Goal: Task Accomplishment & Management: Use online tool/utility

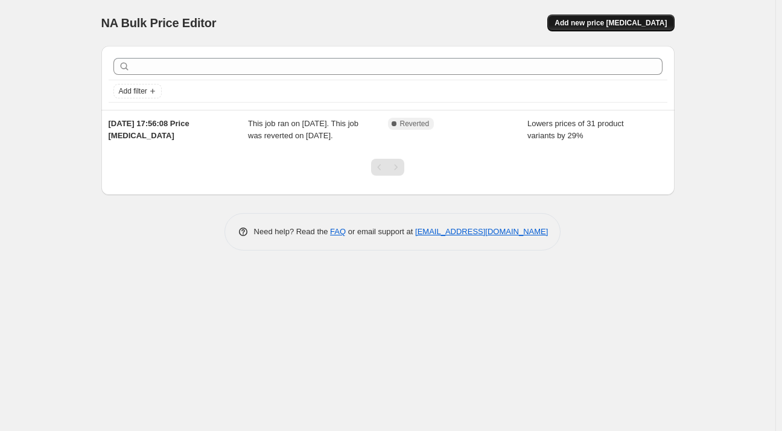
click at [617, 25] on span "Add new price [MEDICAL_DATA]" at bounding box center [611, 23] width 112 height 10
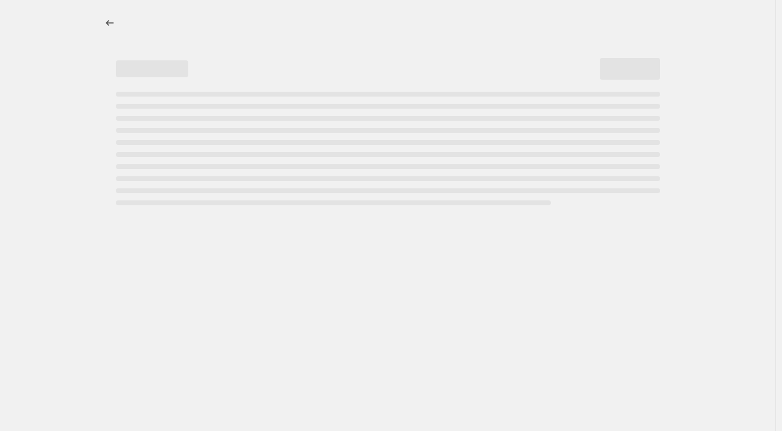
select select "percentage"
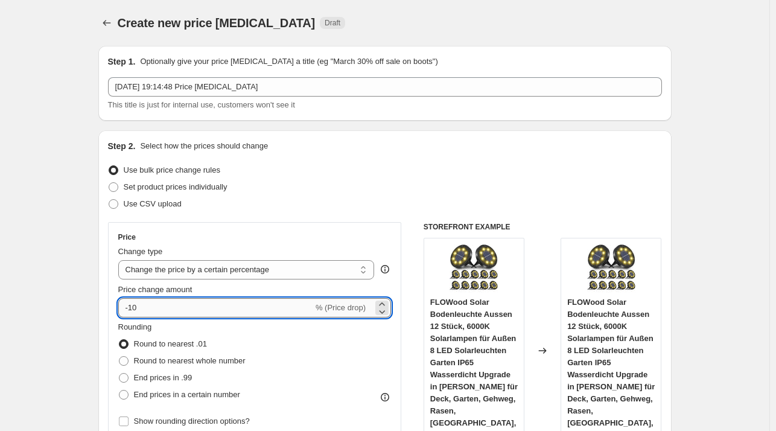
click at [199, 303] on input "-10" at bounding box center [215, 307] width 195 height 19
type input "-1"
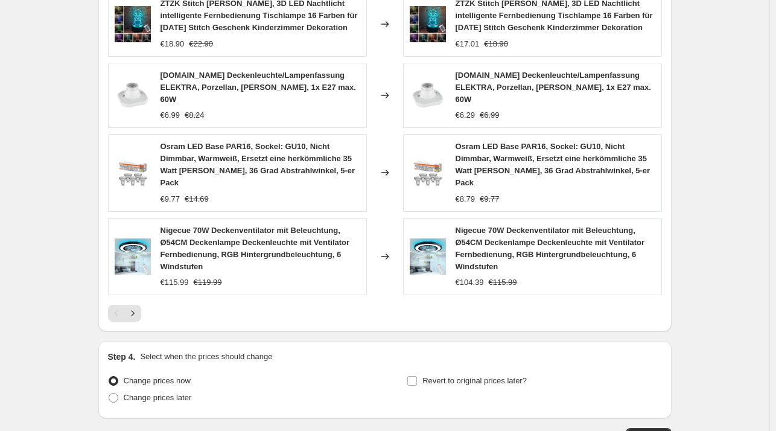
scroll to position [854, 0]
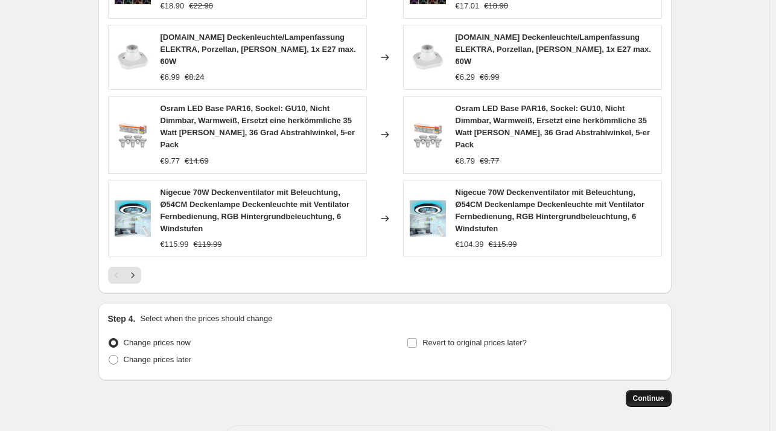
type input "-31"
click at [645, 394] on span "Continue" at bounding box center [648, 399] width 31 height 10
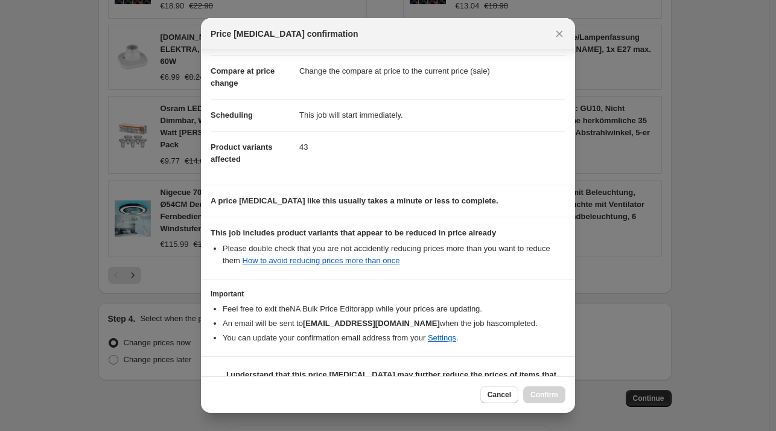
scroll to position [76, 0]
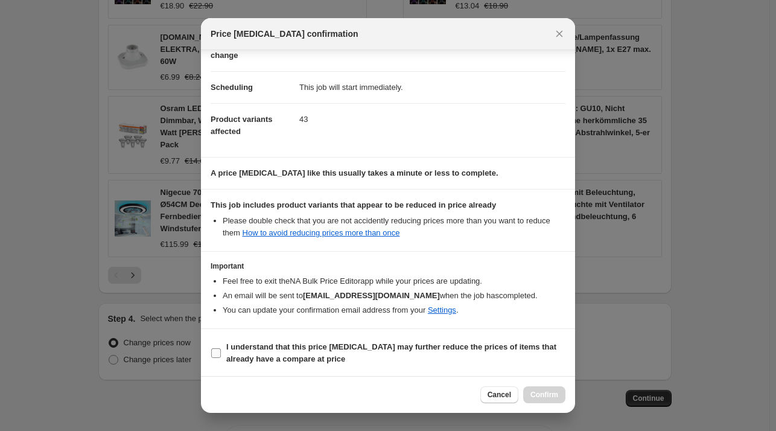
click at [258, 346] on b "I understand that this price [MEDICAL_DATA] may further reduce the prices of it…" at bounding box center [391, 352] width 330 height 21
click at [221, 348] on input "I understand that this price [MEDICAL_DATA] may further reduce the prices of it…" at bounding box center [216, 353] width 10 height 10
checkbox input "true"
click at [560, 395] on button "Confirm" at bounding box center [544, 394] width 42 height 17
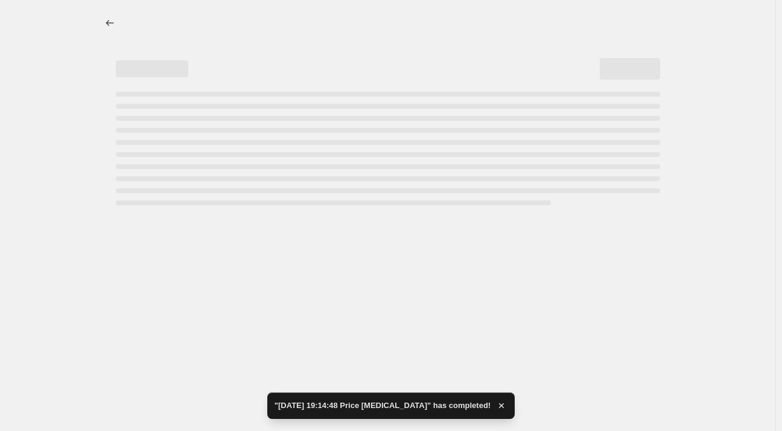
select select "percentage"
